Goal: Navigation & Orientation: Find specific page/section

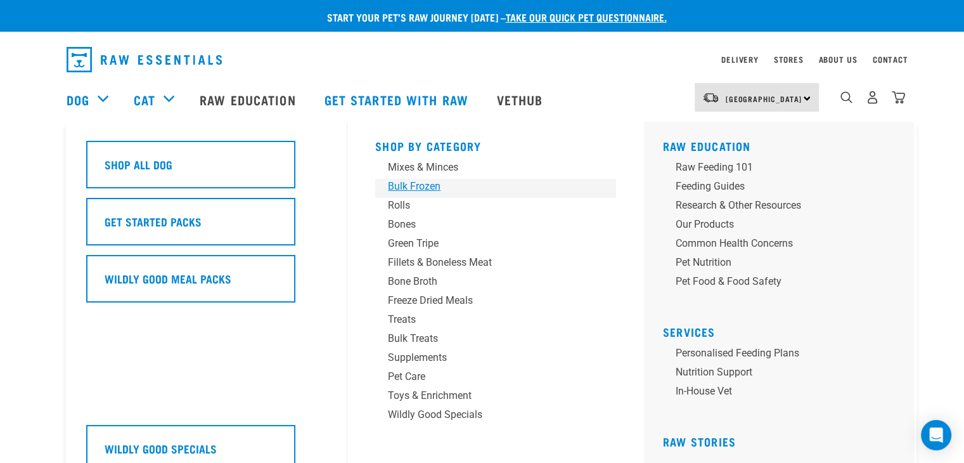
click at [426, 189] on div "Bulk Frozen" at bounding box center [487, 186] width 198 height 15
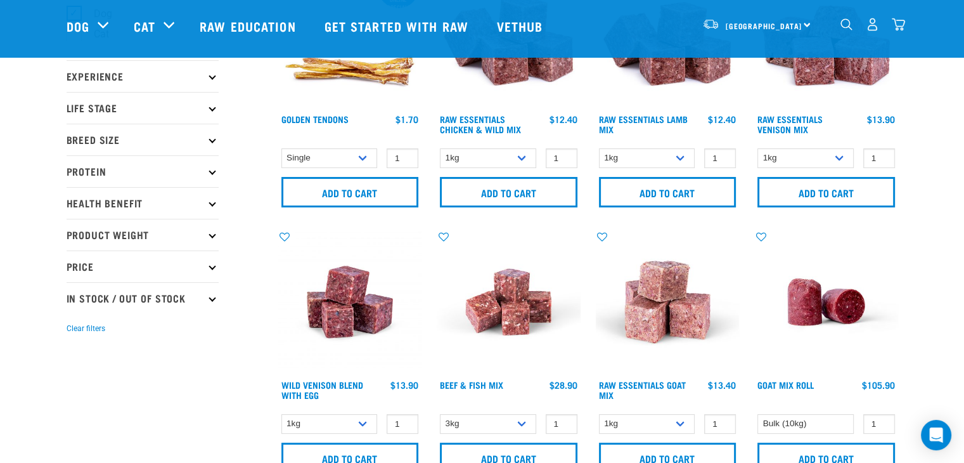
scroll to position [63, 0]
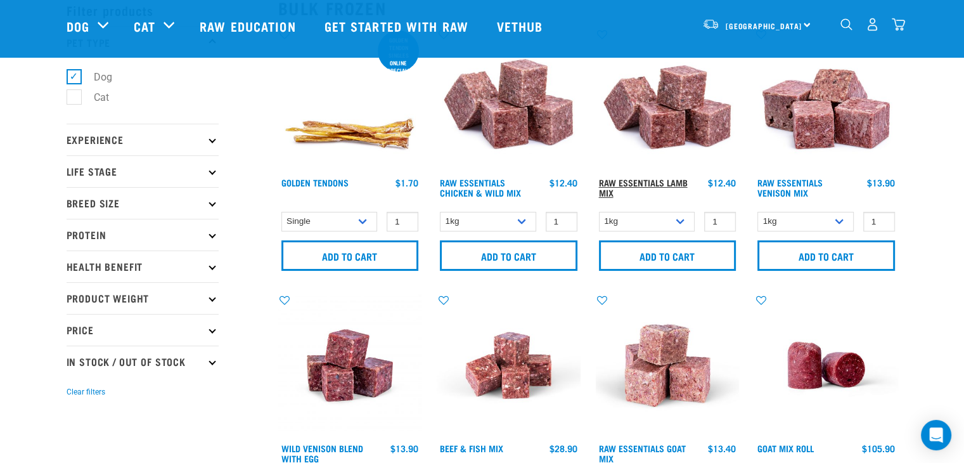
click at [632, 184] on link "Raw Essentials Lamb Mix" at bounding box center [643, 187] width 89 height 15
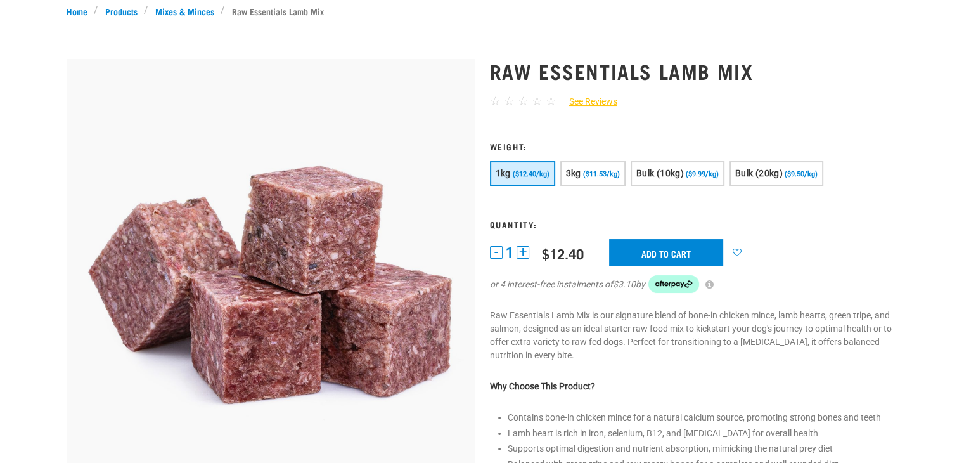
scroll to position [190, 0]
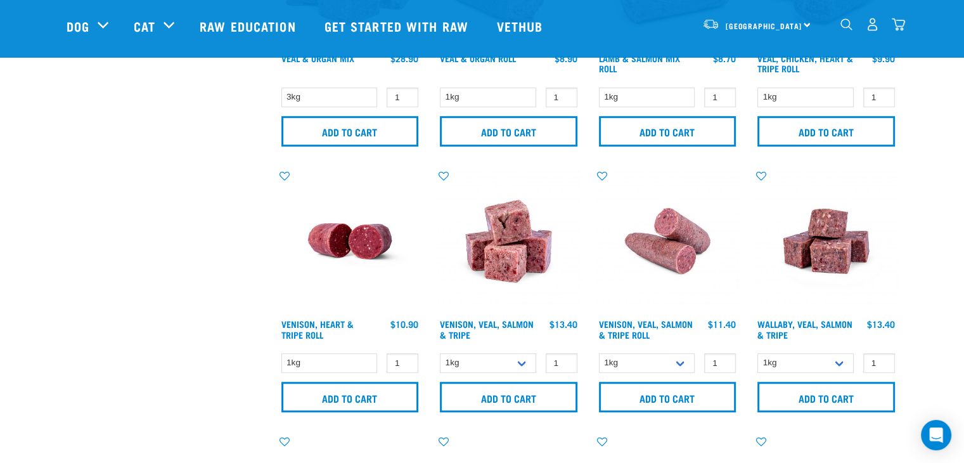
scroll to position [592, 0]
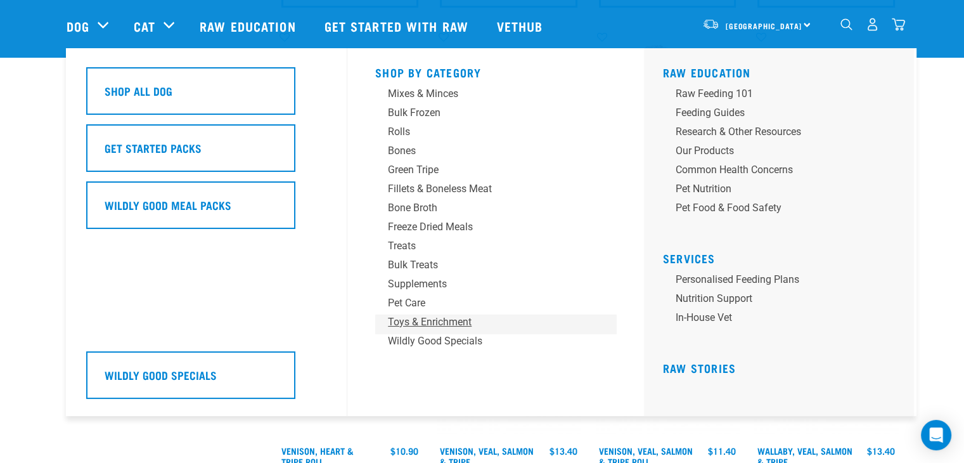
click at [461, 324] on div "Toys & Enrichment" at bounding box center [487, 321] width 198 height 15
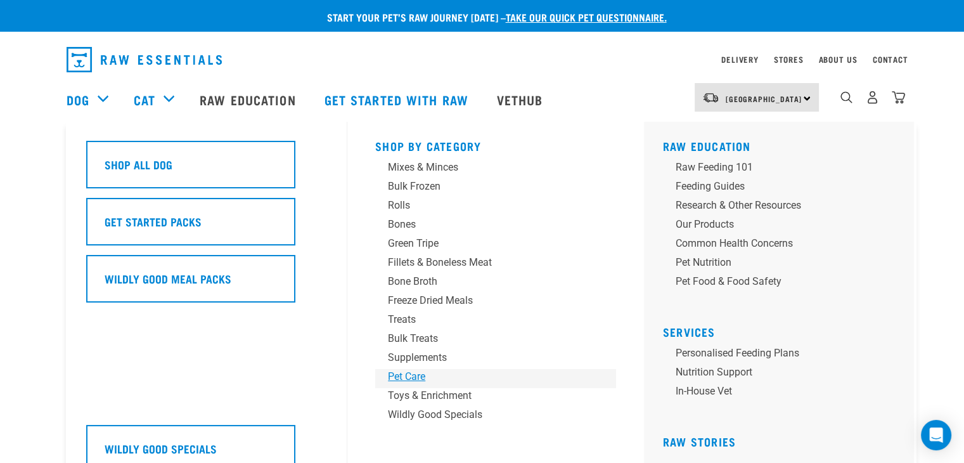
click at [406, 377] on div "Pet Care" at bounding box center [487, 376] width 198 height 15
